Goal: Task Accomplishment & Management: Manage account settings

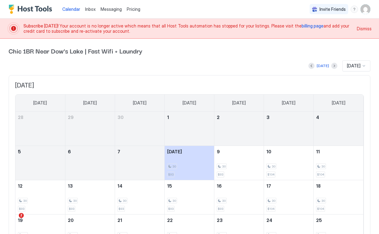
click at [302, 24] on span "billing page" at bounding box center [313, 25] width 22 height 5
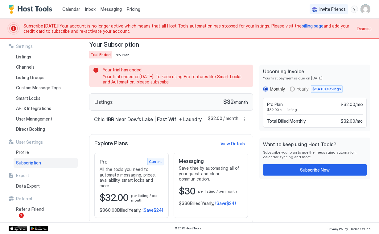
scroll to position [27, 0]
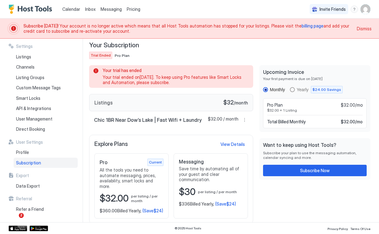
click at [224, 184] on div "Messaging Save time by automating all of your guest and clear communication. $3…" at bounding box center [211, 185] width 74 height 65
click at [130, 183] on div "Pro Current All the tools you need to automate messaging, prices, availability,…" at bounding box center [131, 185] width 74 height 65
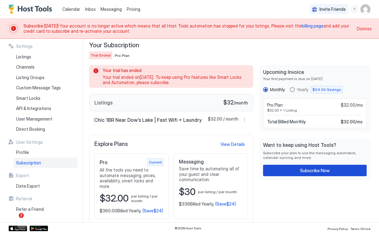
click at [276, 170] on button "Subscribe Now" at bounding box center [315, 170] width 104 height 11
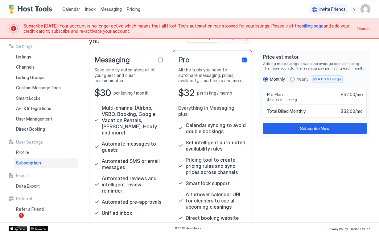
scroll to position [36, 0]
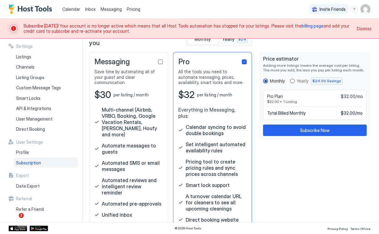
click at [150, 163] on div "Multi-channel (Airbnb, VRBO, Booking, Google Vacation Rentals, [PERSON_NAME], H…" at bounding box center [128, 161] width 69 height 111
click at [160, 62] on div "checkbox" at bounding box center [160, 61] width 5 height 5
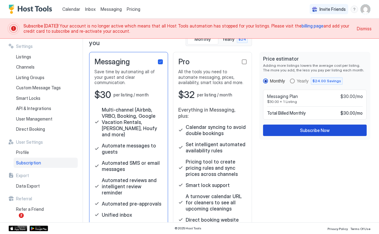
click at [292, 129] on button "Subscribe Now" at bounding box center [315, 129] width 104 height 11
click at [25, 58] on span "Listings" at bounding box center [23, 57] width 15 height 6
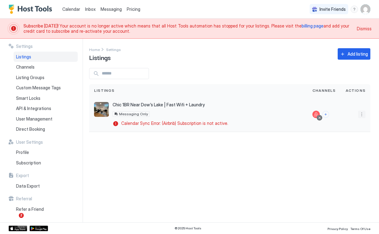
click at [364, 117] on button "More options" at bounding box center [361, 114] width 7 height 7
click at [347, 140] on span "Listing Settings" at bounding box center [347, 142] width 27 height 5
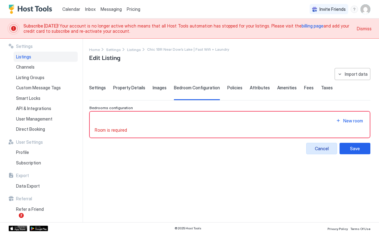
click at [320, 148] on div "Cancel" at bounding box center [322, 148] width 14 height 6
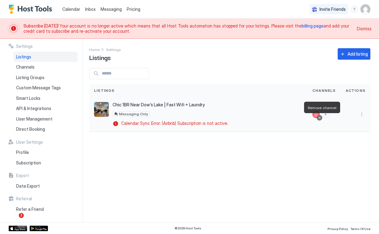
click at [321, 118] on div at bounding box center [319, 117] width 3 height 3
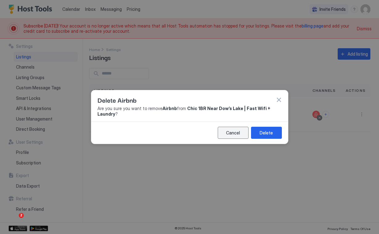
click at [238, 130] on div "Cancel" at bounding box center [233, 132] width 14 height 6
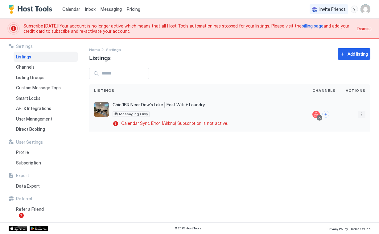
click at [362, 115] on button "More options" at bounding box center [361, 114] width 7 height 7
click at [344, 162] on span "Airbnb Settings" at bounding box center [347, 162] width 27 height 5
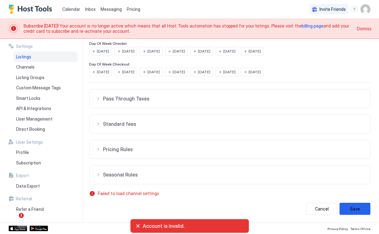
scroll to position [143, 0]
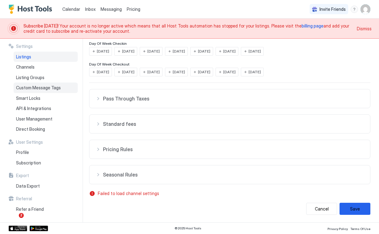
click at [50, 92] on div "Custom Message Tags" at bounding box center [46, 87] width 64 height 10
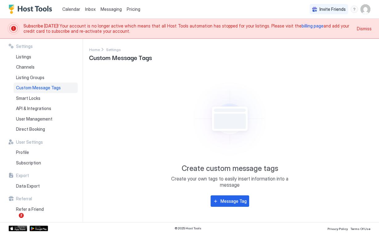
click at [111, 7] on span "Messaging" at bounding box center [111, 8] width 21 height 5
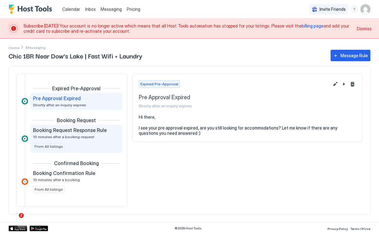
click at [97, 146] on div "Booking Request Response Rule 10 minutes after a booking request From All listi…" at bounding box center [76, 138] width 87 height 23
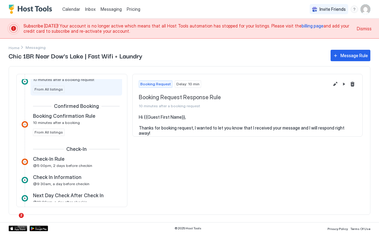
scroll to position [66, 0]
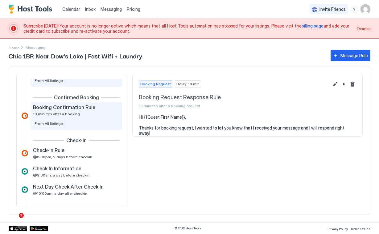
click at [83, 122] on div "Booking Confirmation Rule 10 minutes after a booking From All listings" at bounding box center [76, 115] width 87 height 23
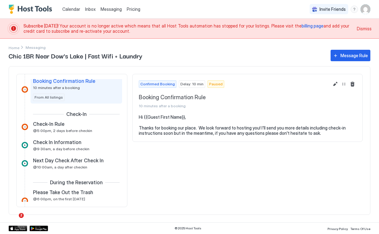
scroll to position [95, 0]
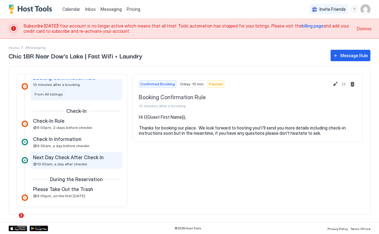
click at [59, 159] on span "Next Day Check After Check In" at bounding box center [68, 157] width 71 height 6
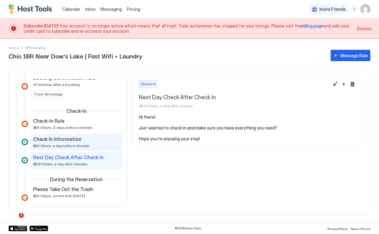
click at [57, 142] on div "Check In Information @9:30am, a day before checkin" at bounding box center [72, 142] width 78 height 12
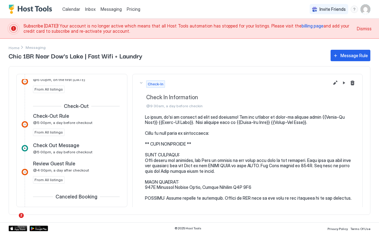
scroll to position [211, 0]
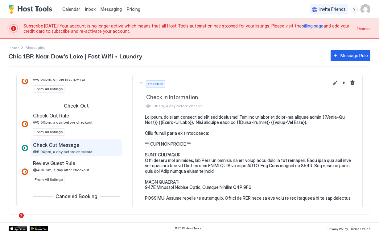
click at [57, 142] on span "Check Out Message" at bounding box center [56, 145] width 46 height 6
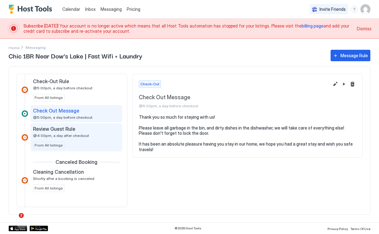
scroll to position [246, 0]
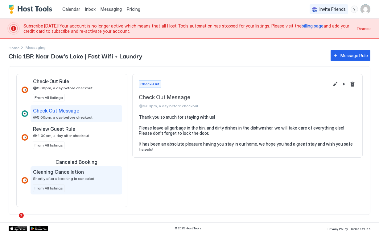
click at [68, 170] on span "Cleaning Cancellation" at bounding box center [58, 172] width 51 height 6
